Goal: Information Seeking & Learning: Learn about a topic

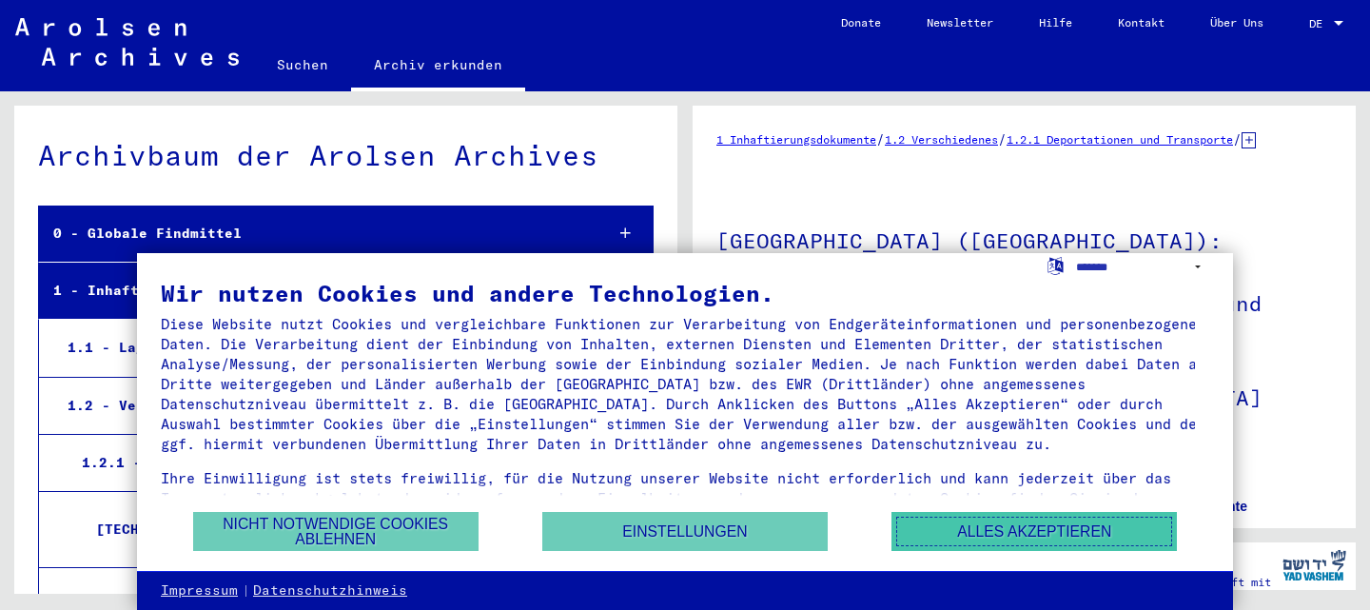
click at [1027, 525] on button "Alles akzeptieren" at bounding box center [1033, 531] width 285 height 39
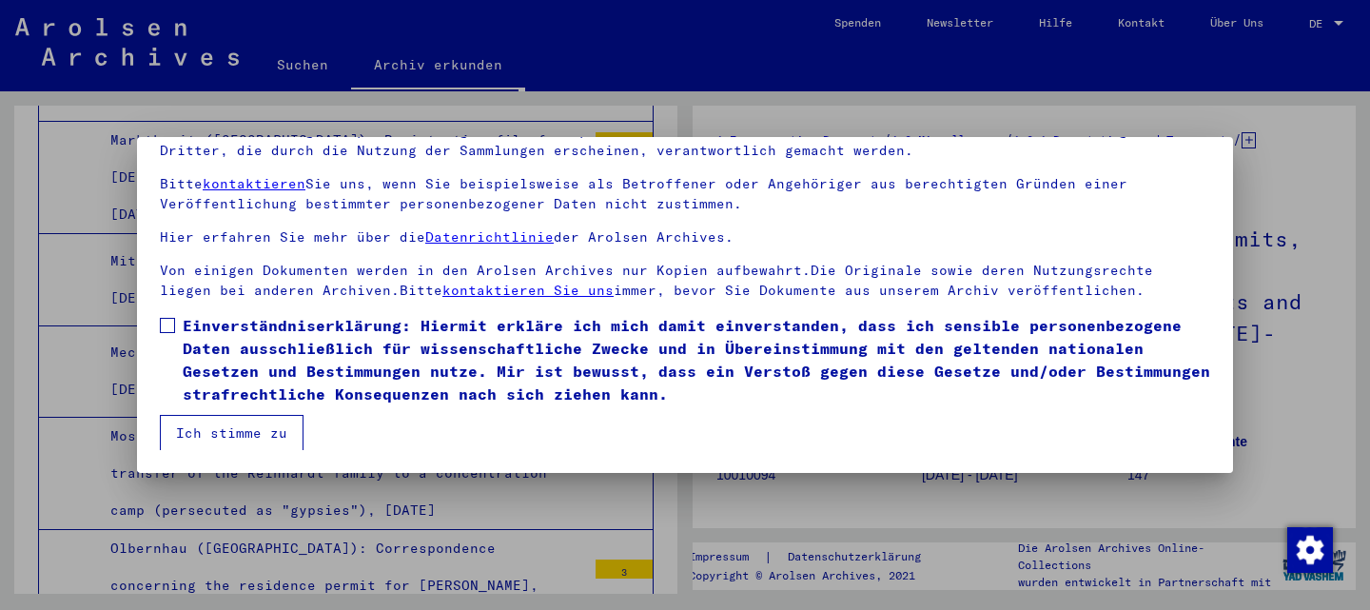
scroll to position [60, 0]
click at [165, 319] on span at bounding box center [167, 324] width 15 height 15
click at [285, 431] on button "Ich stimme zu" at bounding box center [232, 432] width 144 height 36
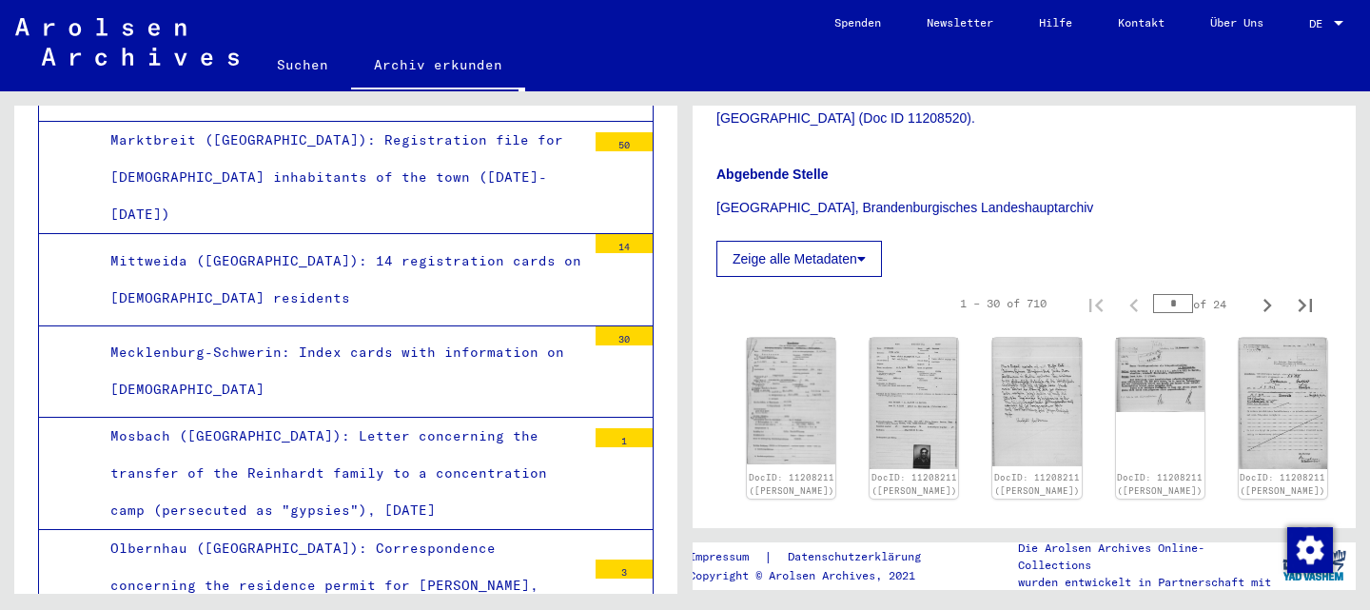
scroll to position [888, 0]
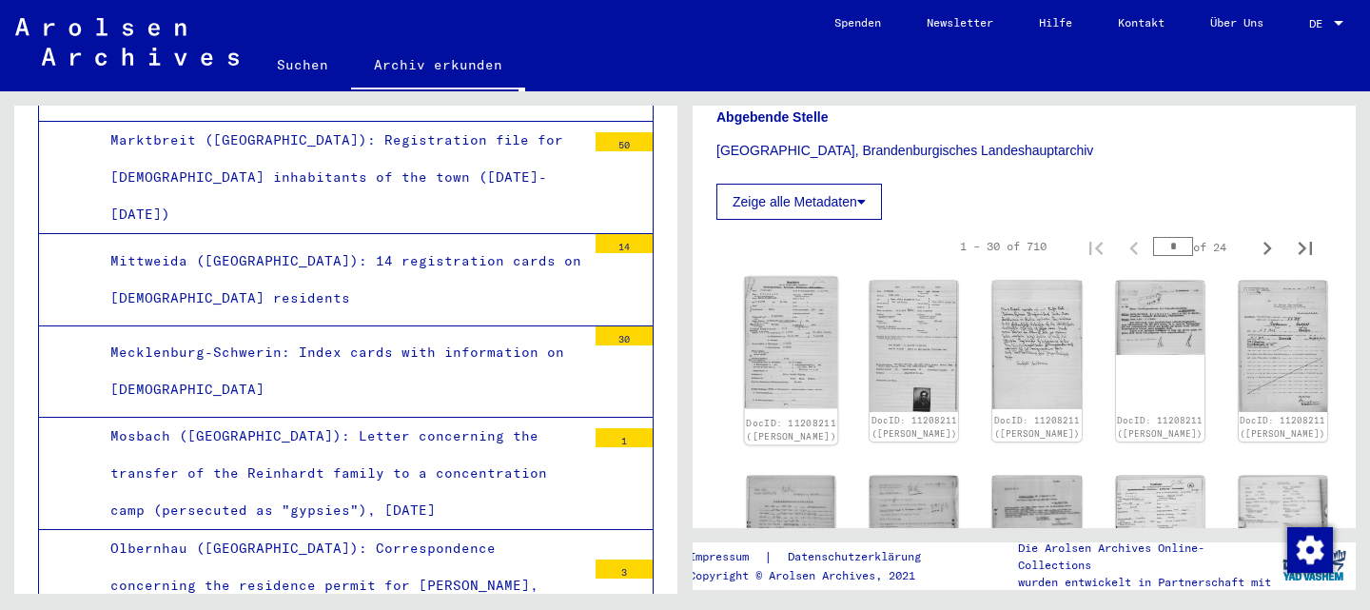
click at [789, 277] on img at bounding box center [791, 343] width 93 height 132
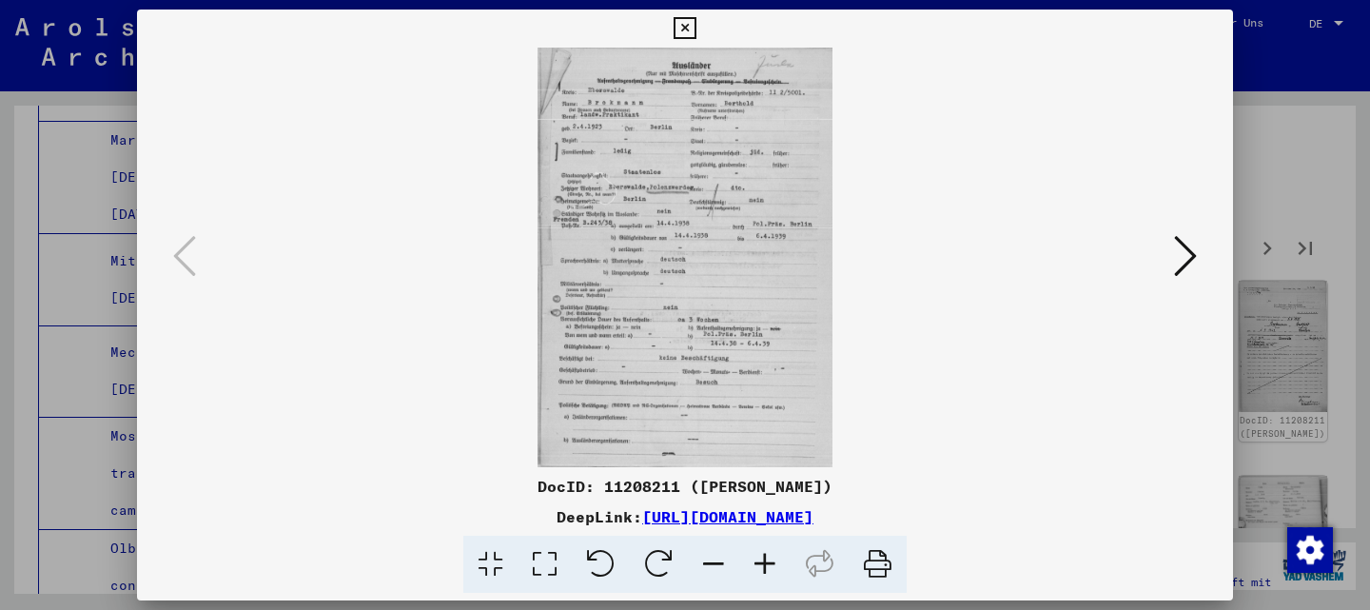
click at [764, 566] on icon at bounding box center [764, 565] width 51 height 58
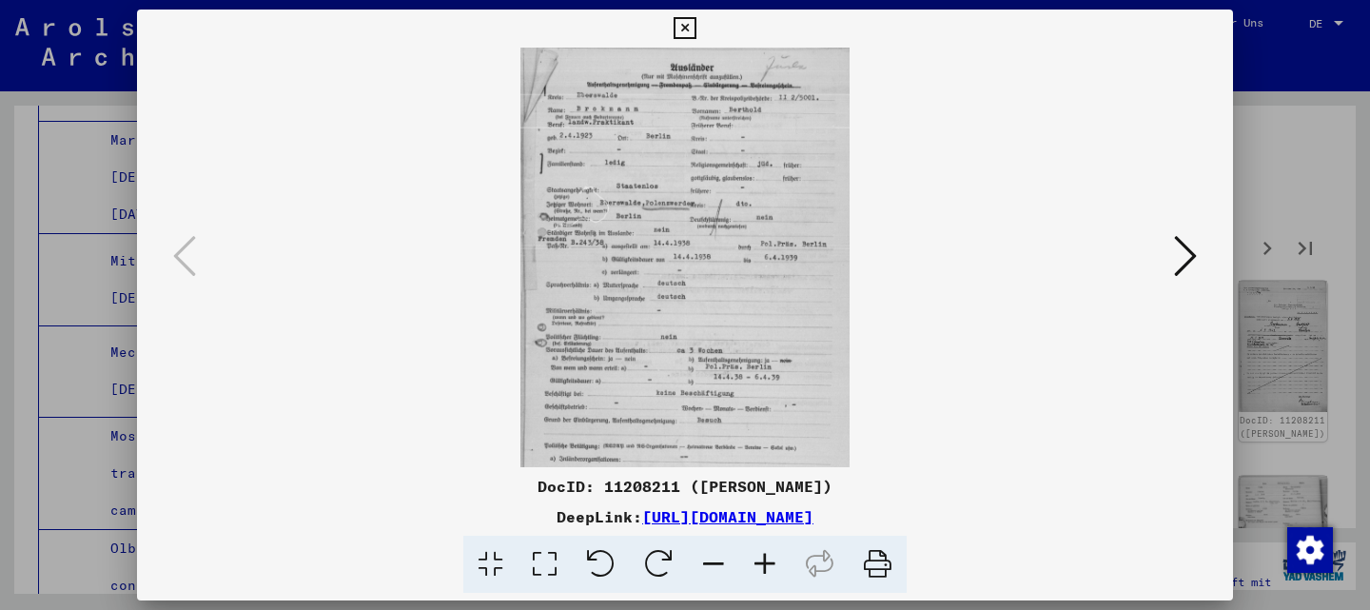
click at [764, 566] on icon at bounding box center [764, 565] width 51 height 58
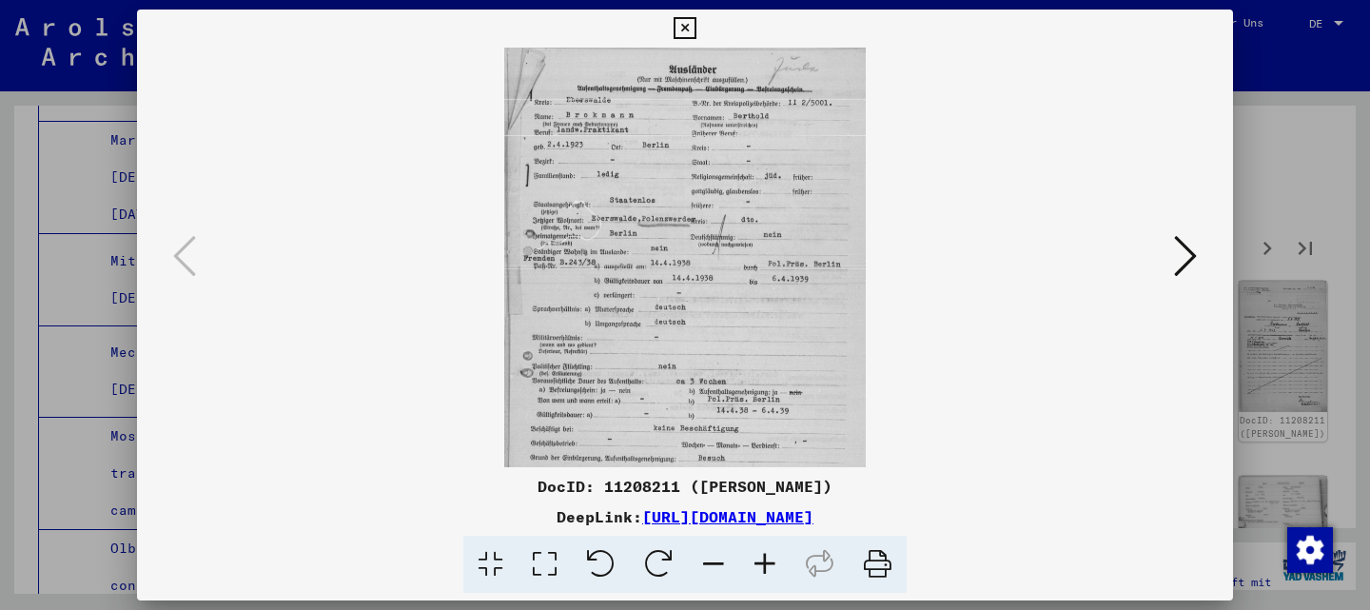
click at [764, 566] on icon at bounding box center [764, 565] width 51 height 58
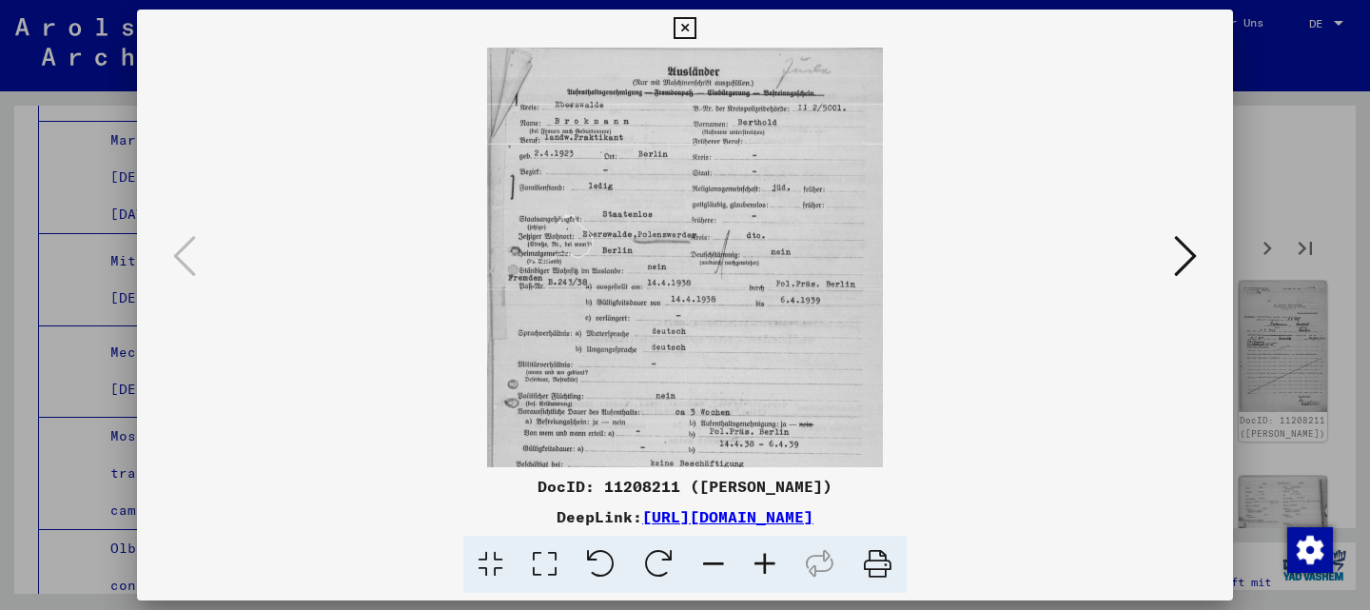
click at [764, 566] on icon at bounding box center [764, 565] width 51 height 58
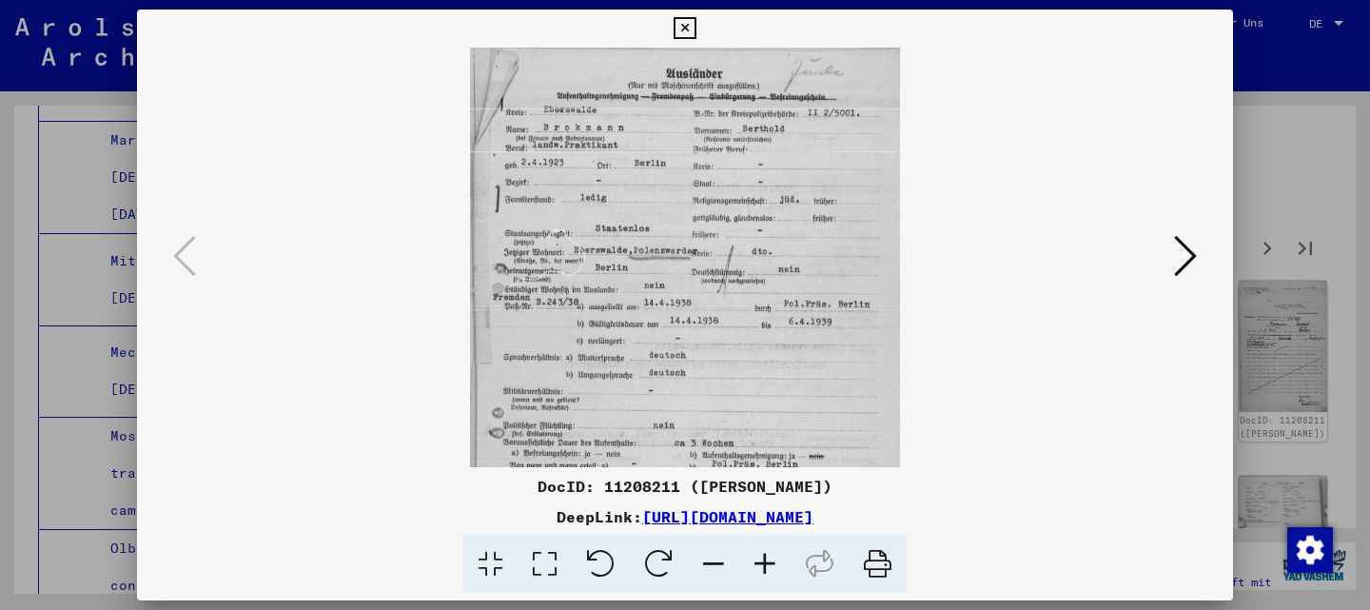
click at [764, 566] on icon at bounding box center [764, 565] width 51 height 58
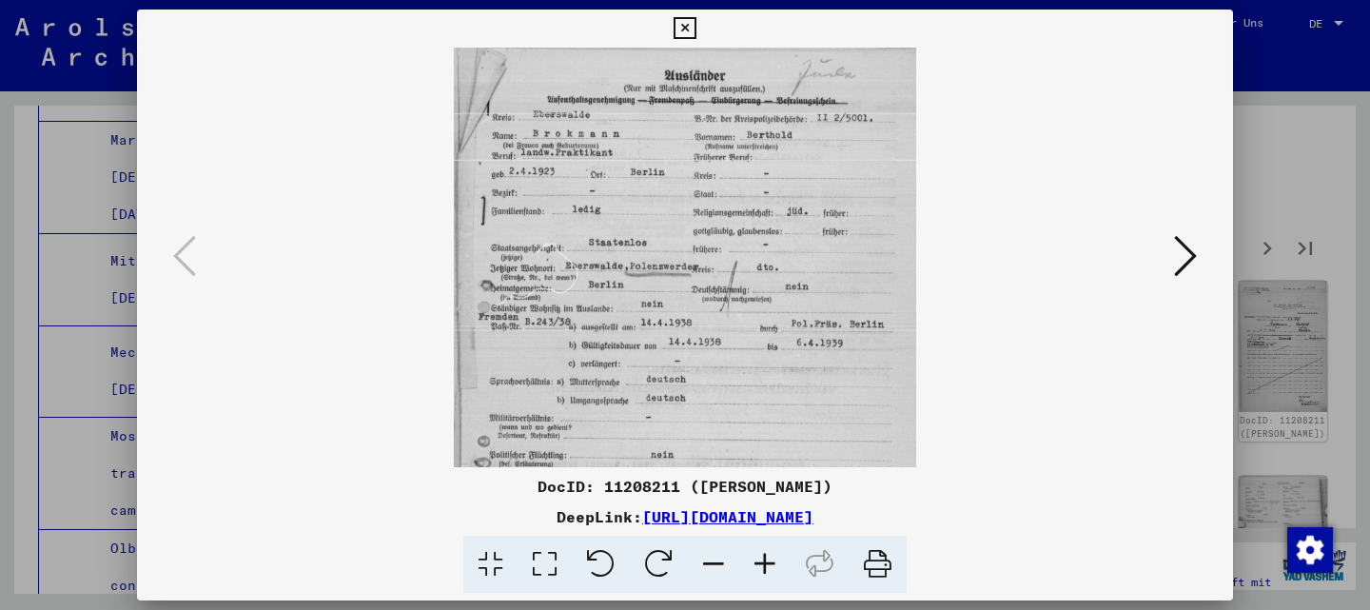
click at [764, 566] on icon at bounding box center [764, 565] width 51 height 58
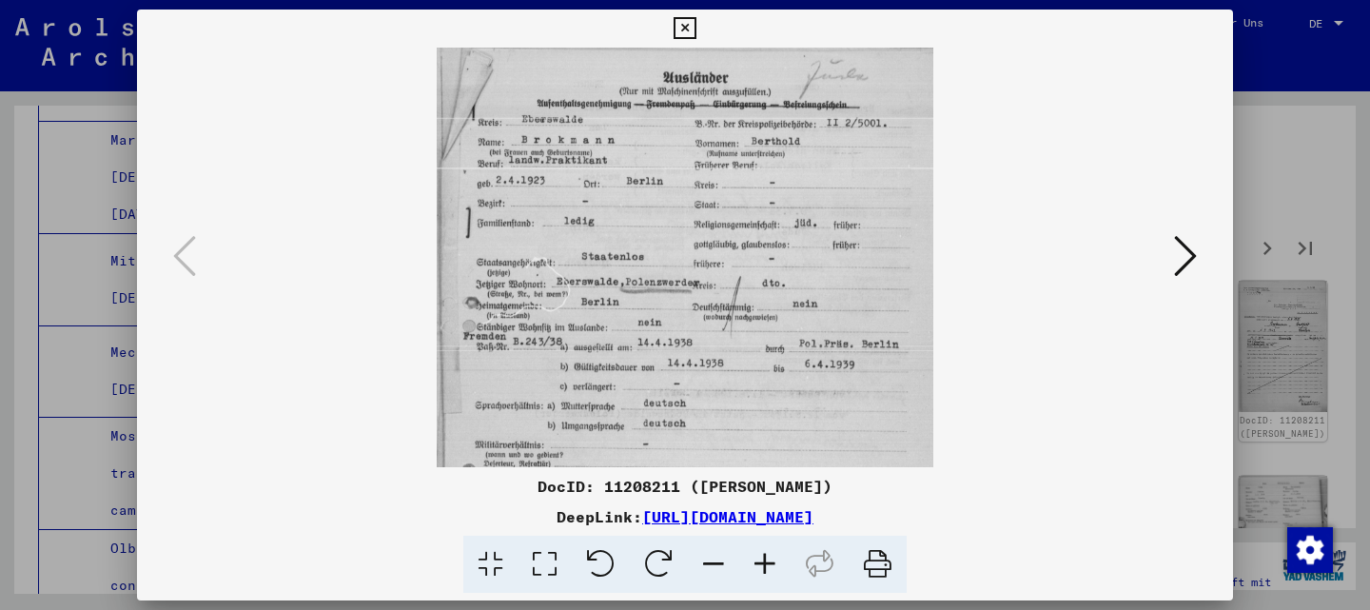
click at [764, 566] on icon at bounding box center [764, 565] width 51 height 58
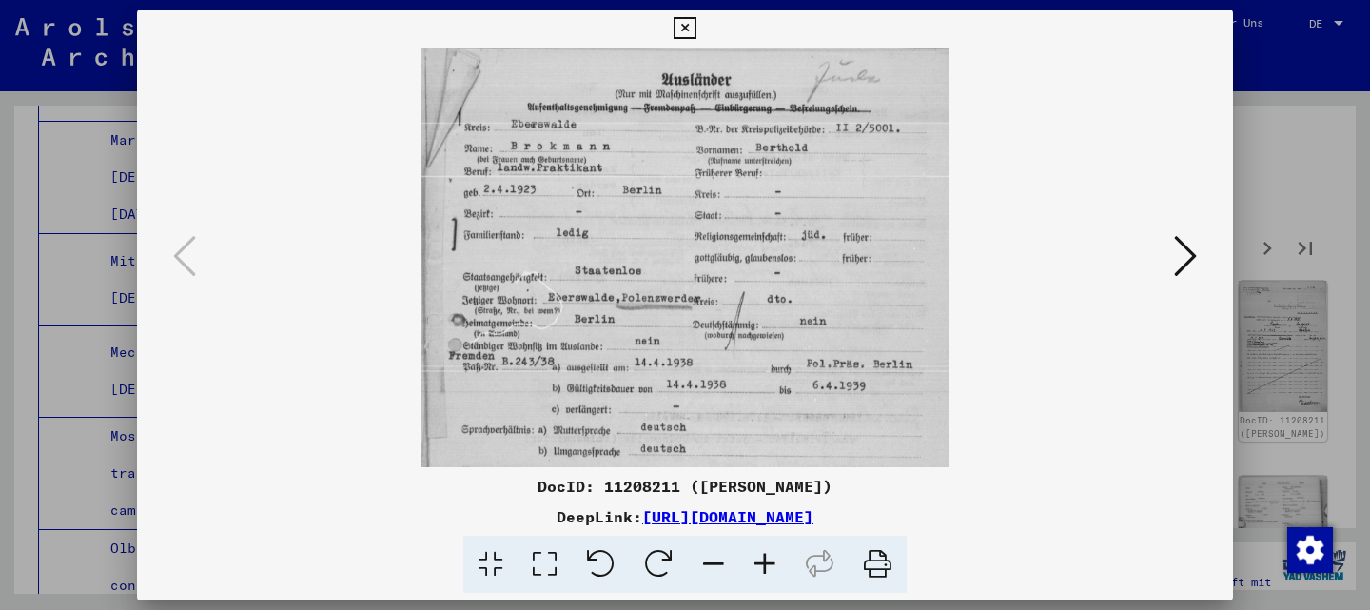
click at [764, 566] on icon at bounding box center [764, 565] width 51 height 58
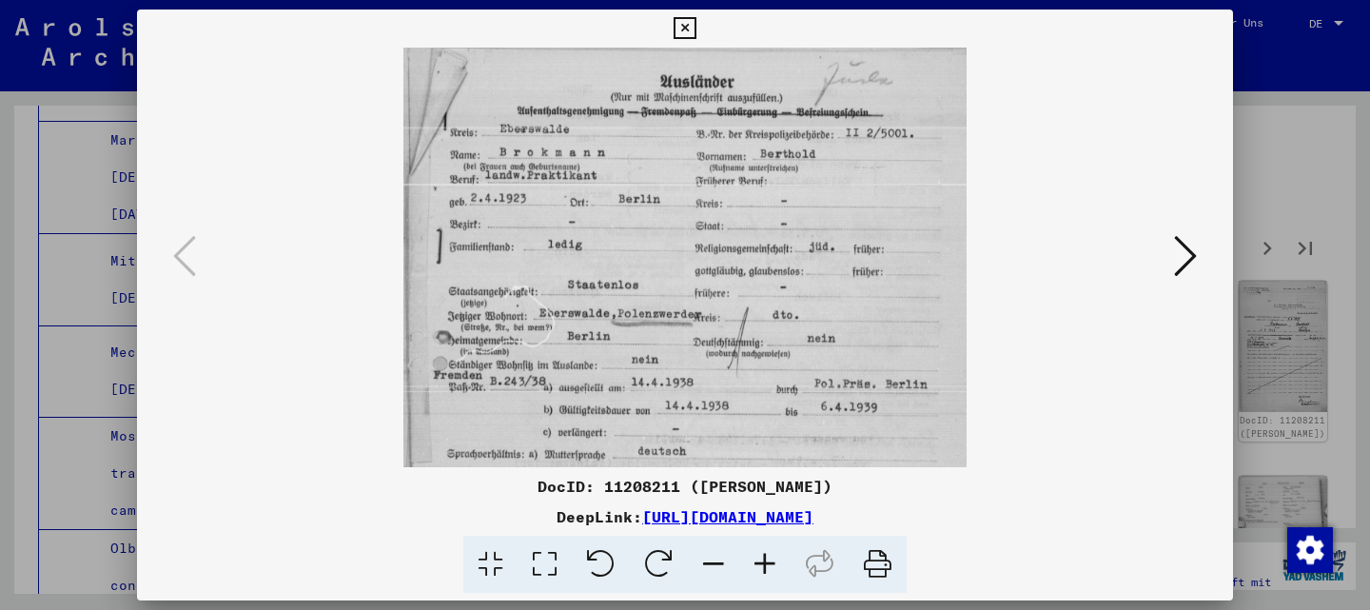
click at [764, 566] on icon at bounding box center [764, 565] width 51 height 58
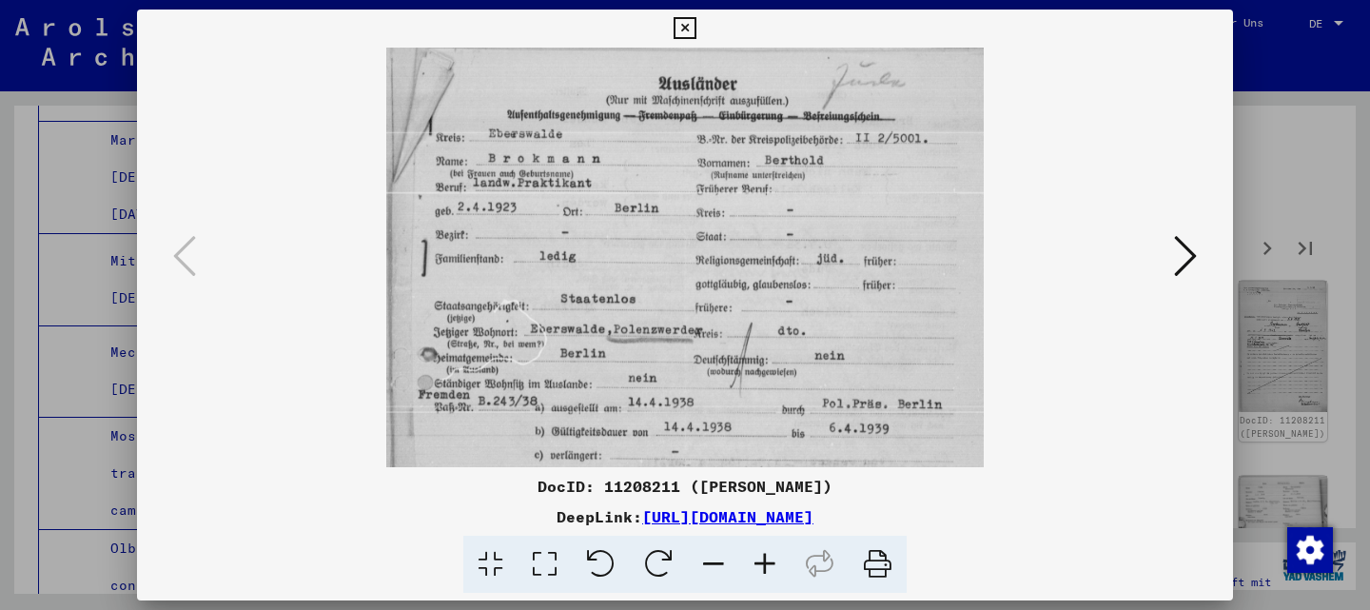
click at [762, 566] on icon at bounding box center [764, 565] width 51 height 58
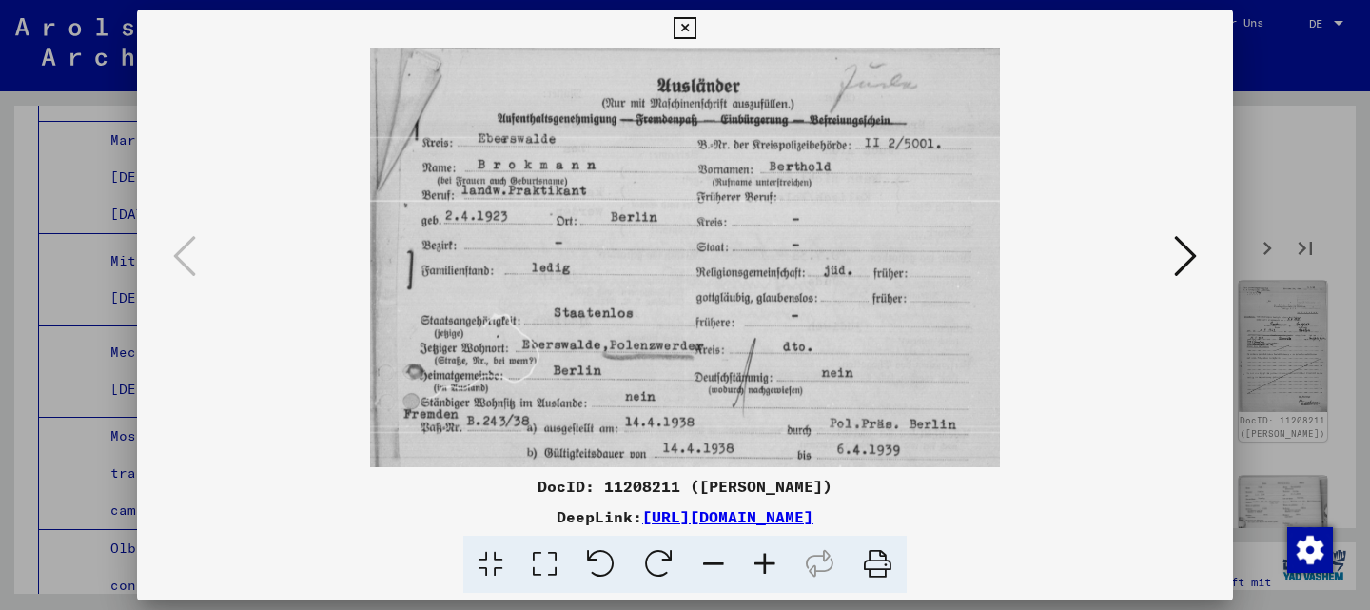
click at [762, 566] on icon at bounding box center [764, 565] width 51 height 58
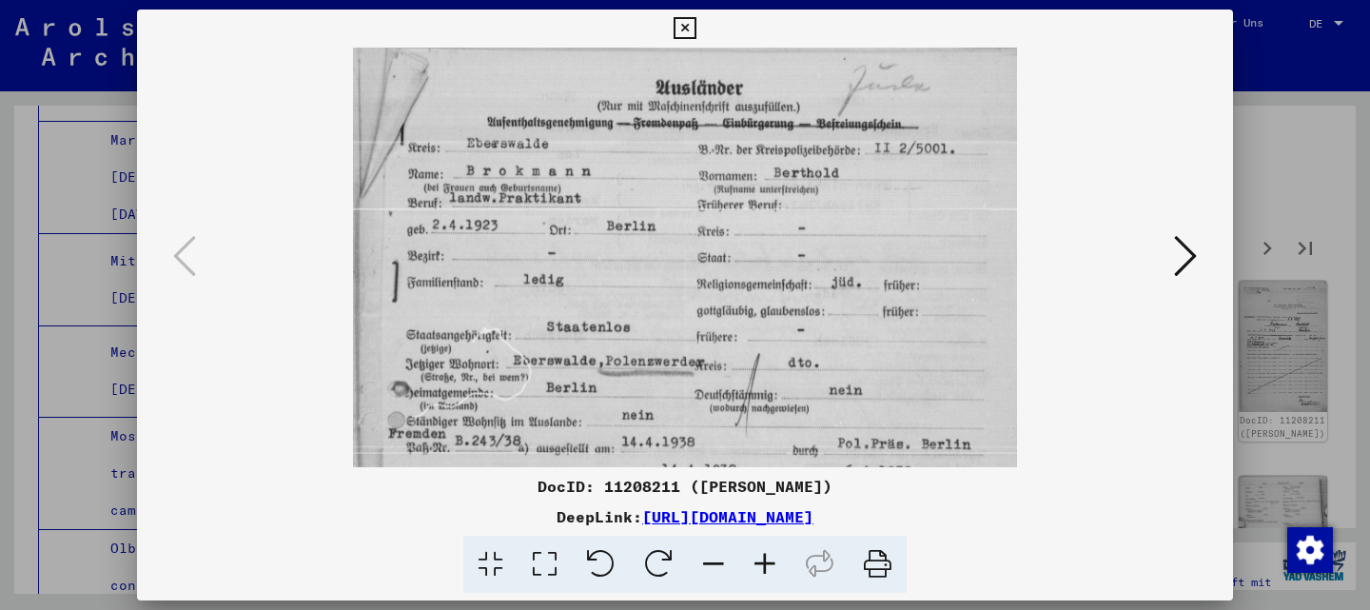
click at [762, 566] on icon at bounding box center [764, 565] width 51 height 58
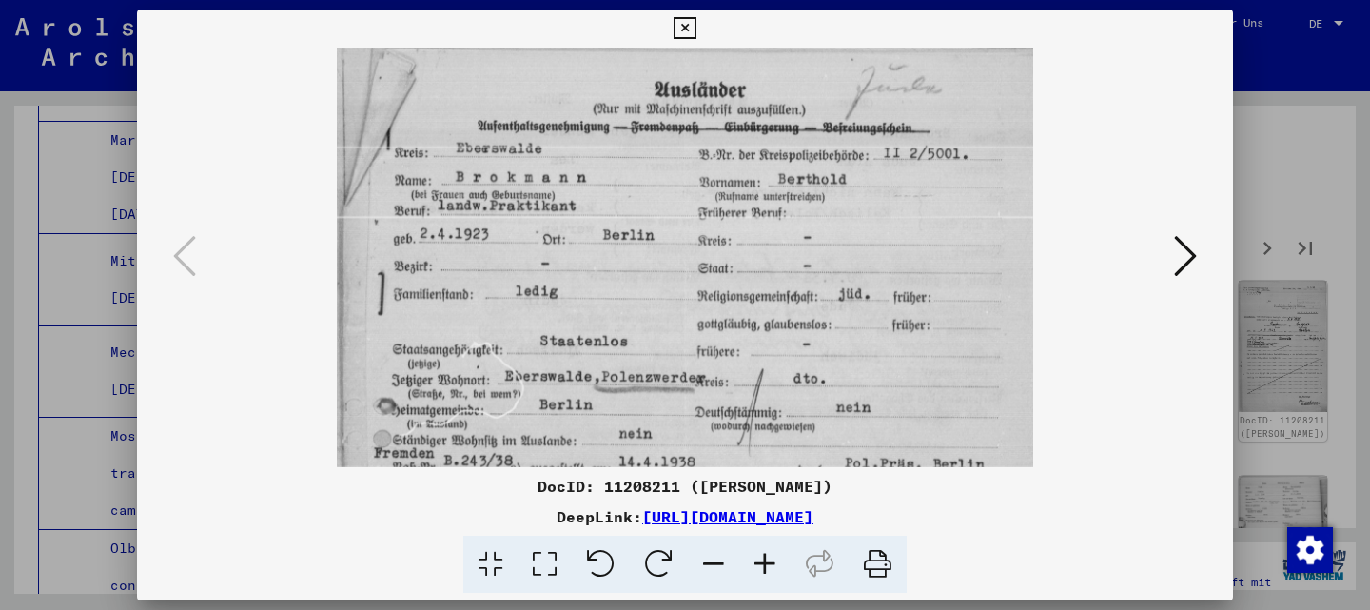
click at [685, 18] on icon at bounding box center [684, 28] width 22 height 23
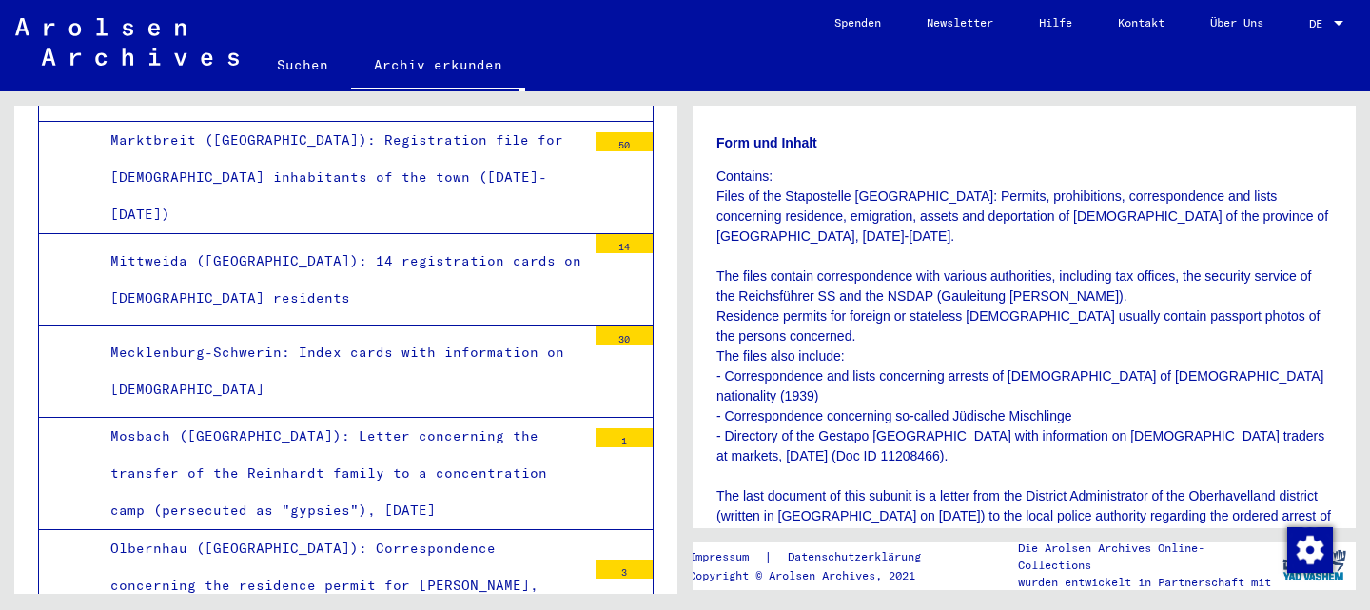
scroll to position [0, 0]
